Goal: Transaction & Acquisition: Purchase product/service

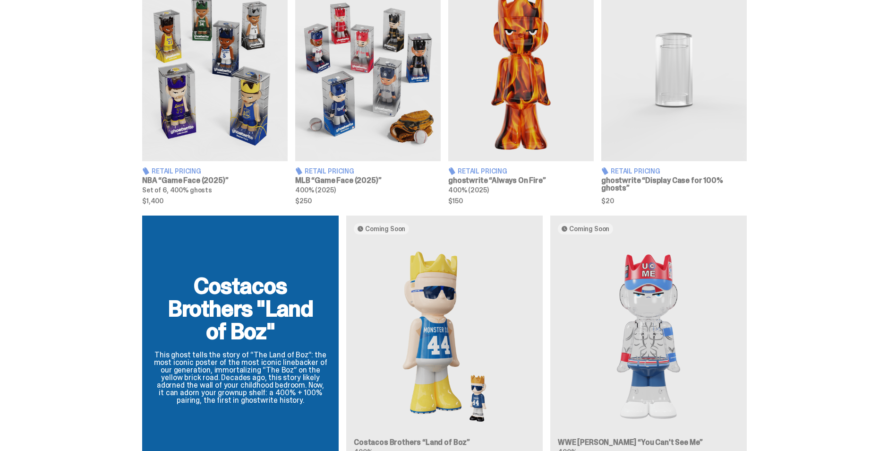
scroll to position [374, 0]
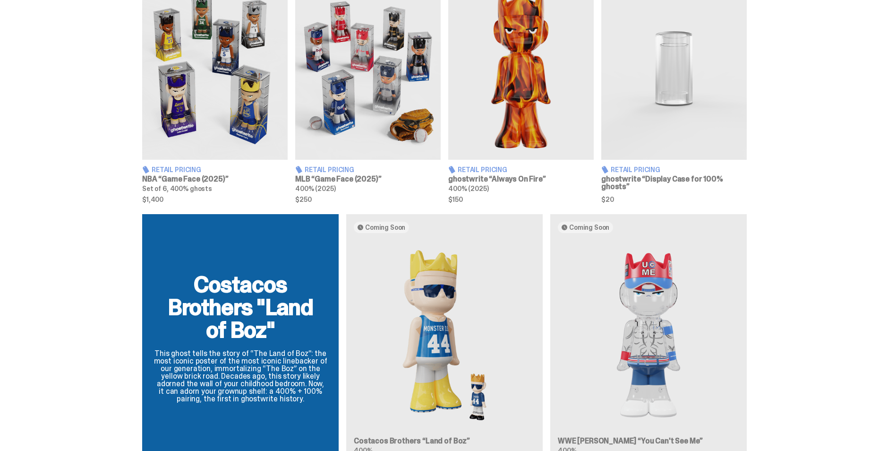
click at [677, 94] on img at bounding box center [673, 69] width 145 height 182
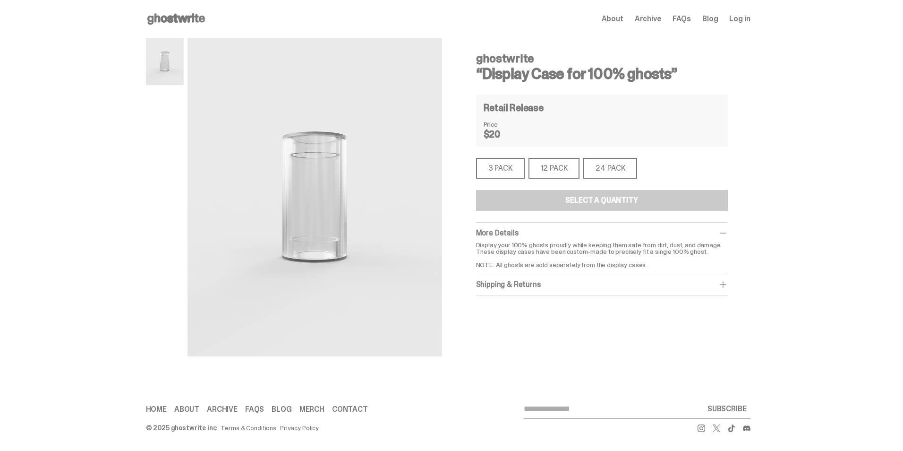
click at [515, 173] on div "3 PACK" at bounding box center [500, 168] width 49 height 21
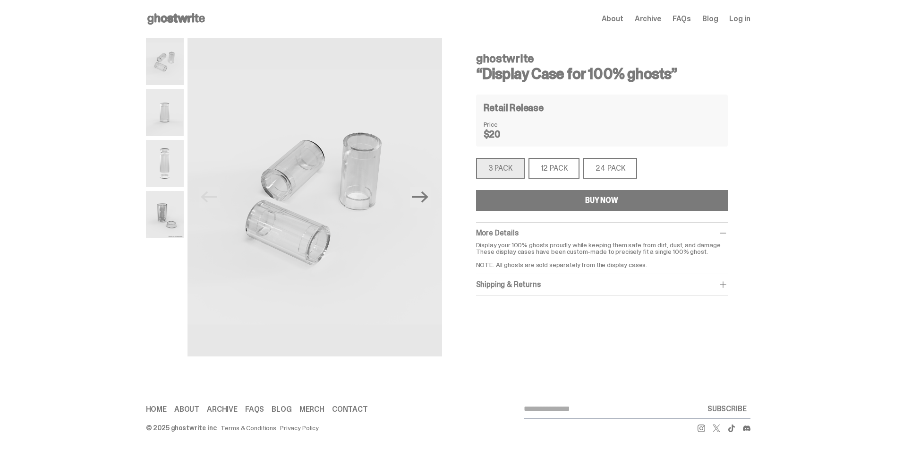
click at [180, 224] on img at bounding box center [165, 214] width 38 height 47
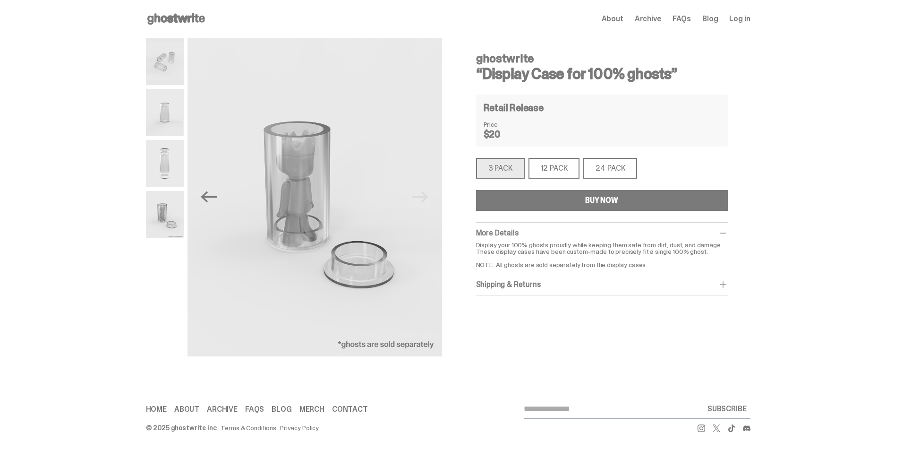
click at [175, 174] on img at bounding box center [165, 163] width 38 height 47
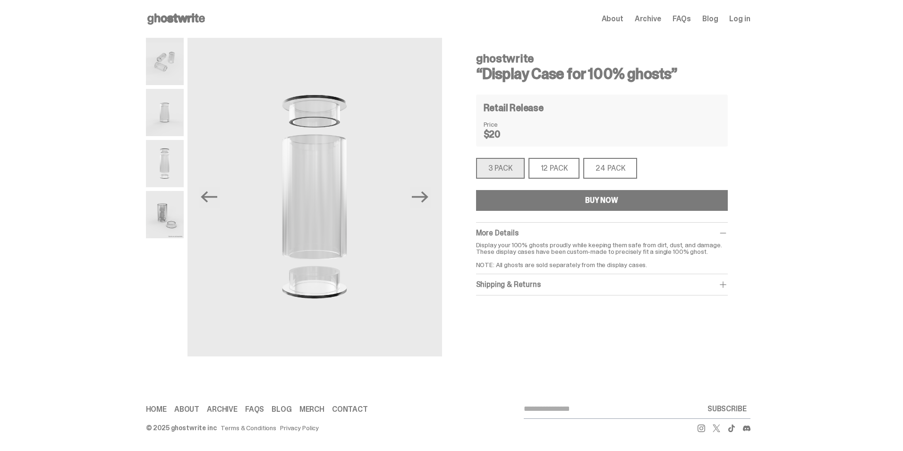
click at [172, 97] on img at bounding box center [165, 112] width 38 height 47
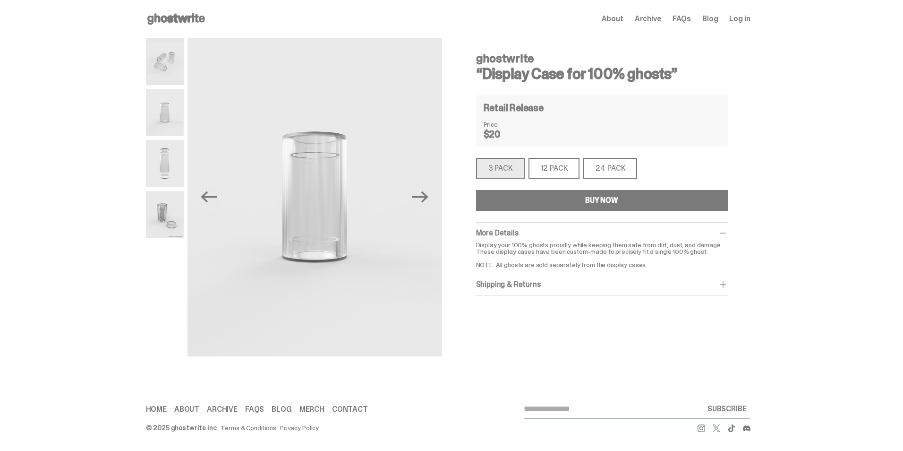
click at [159, 72] on img at bounding box center [165, 61] width 38 height 47
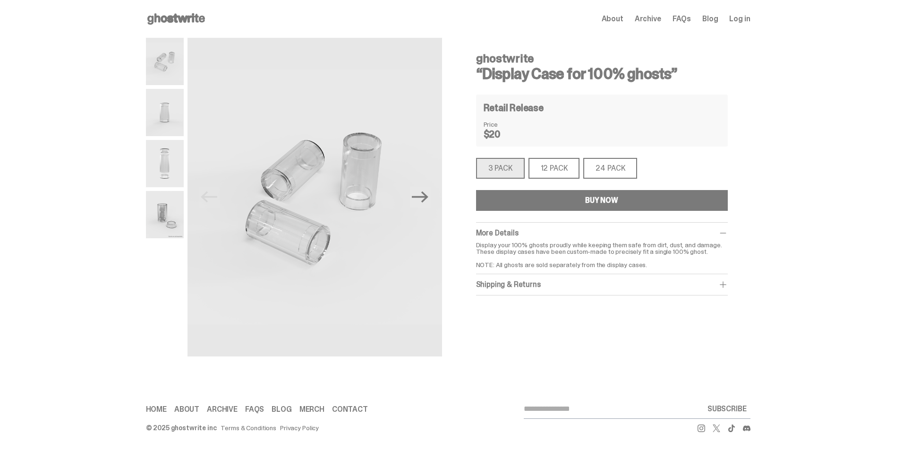
click at [545, 180] on div "ghostwrite “Display Case for 100% ghosts” Retail Release Price $20 3 PACK 3 PAC…" at bounding box center [602, 170] width 252 height 250
click at [546, 169] on div "12 PACK" at bounding box center [554, 168] width 51 height 21
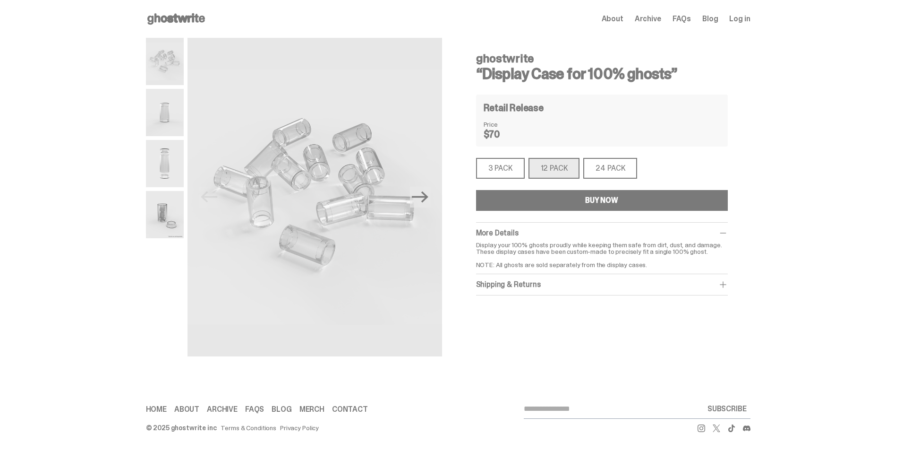
click at [505, 168] on div "3 PACK" at bounding box center [500, 168] width 49 height 21
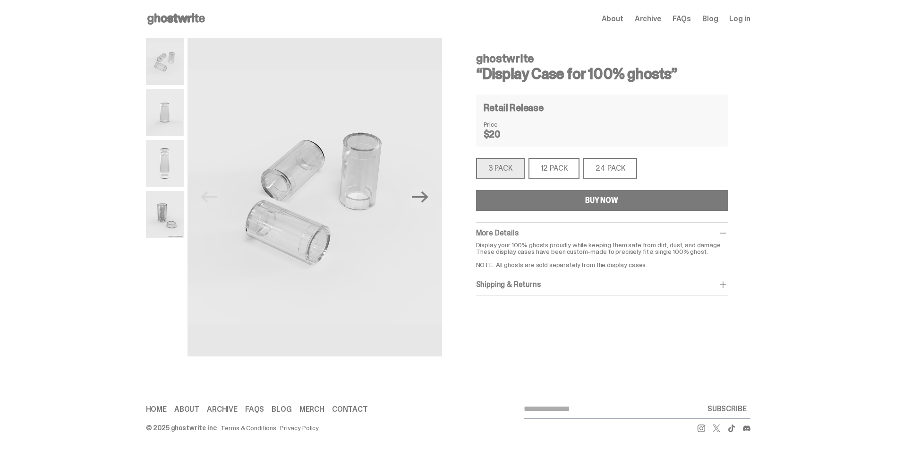
click at [528, 204] on button "BUY NOW" at bounding box center [602, 200] width 252 height 21
